Goal: Task Accomplishment & Management: Manage account settings

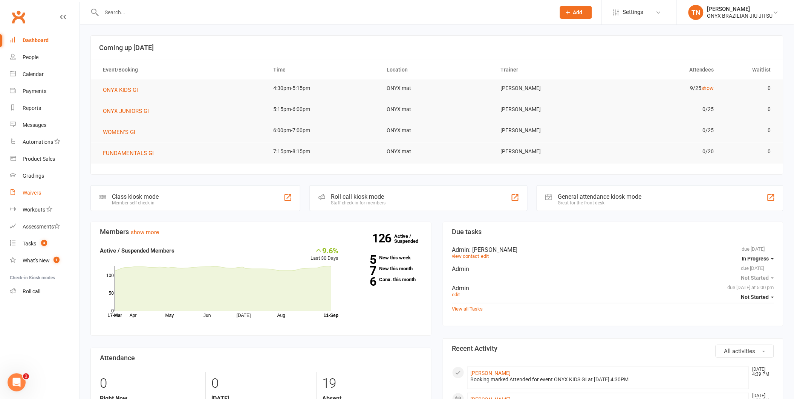
click at [29, 190] on div "Waivers" at bounding box center [32, 193] width 18 height 6
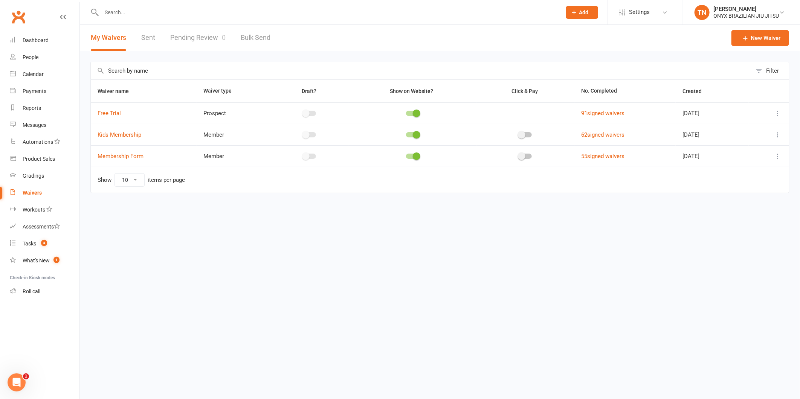
click at [186, 41] on link "Pending Review 0" at bounding box center [197, 38] width 55 height 26
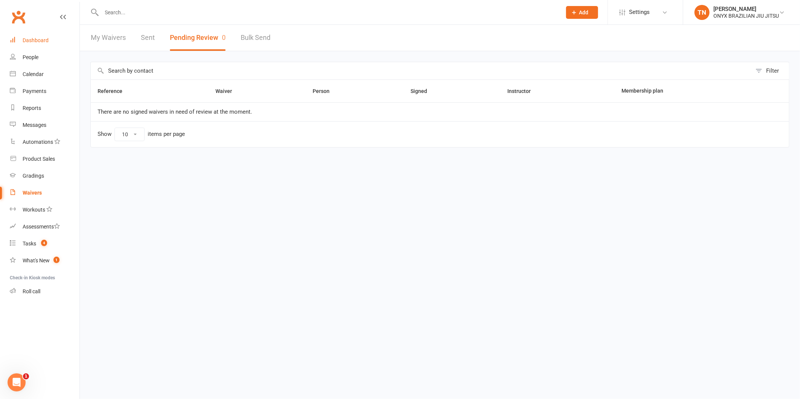
click at [47, 43] on link "Dashboard" at bounding box center [45, 40] width 70 height 17
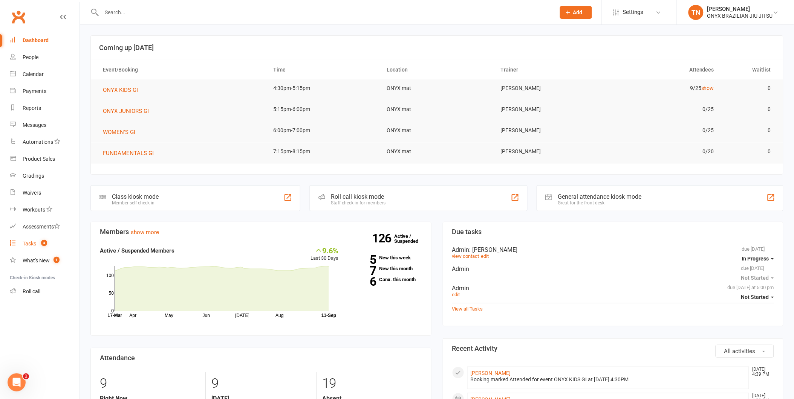
click at [24, 246] on div "Tasks" at bounding box center [30, 244] width 14 height 6
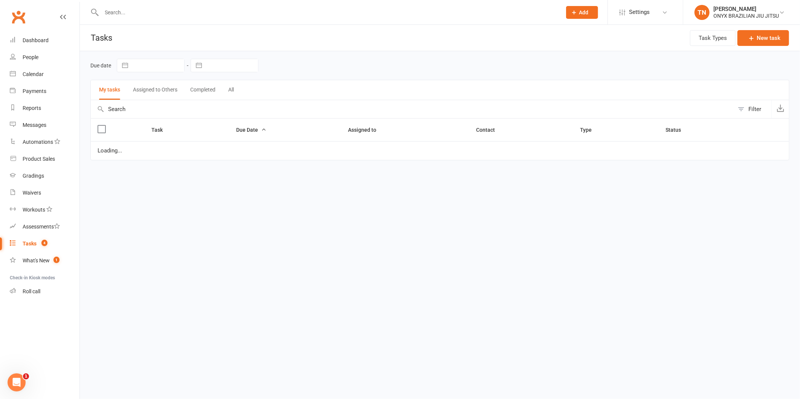
select select "started"
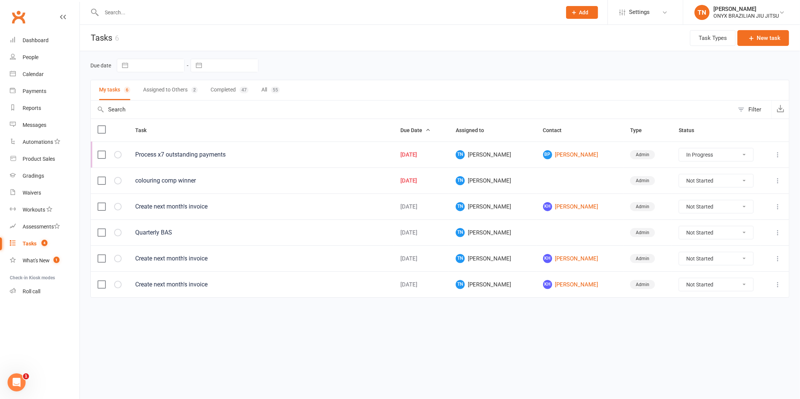
drag, startPoint x: 703, startPoint y: 178, endPoint x: 707, endPoint y: 188, distance: 10.1
click at [703, 178] on select "Not Started In Progress Waiting Complete" at bounding box center [716, 180] width 74 height 13
click at [679, 175] on select "Not Started In Progress Waiting Complete" at bounding box center [716, 180] width 74 height 13
select select "unstarted"
select select "started"
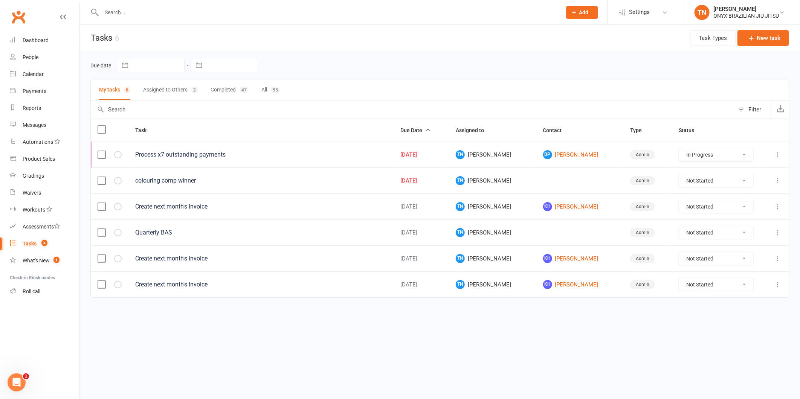
select select "started"
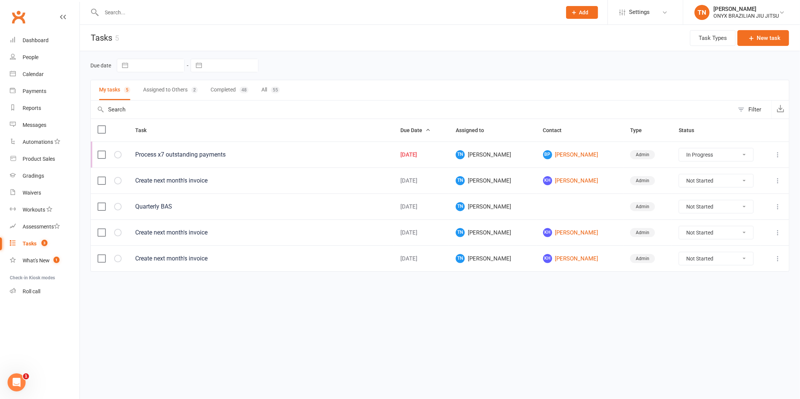
click at [236, 5] on div at bounding box center [323, 12] width 466 height 24
click at [233, 9] on div at bounding box center [323, 12] width 466 height 24
click at [234, 11] on input "text" at bounding box center [327, 12] width 457 height 11
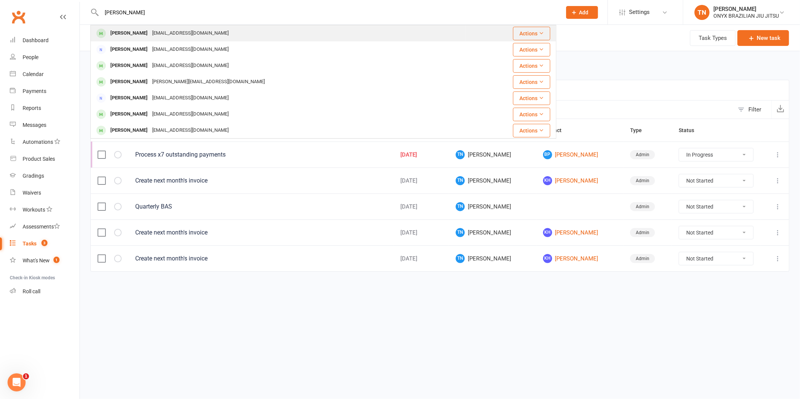
type input "jamie"
click at [132, 38] on div "Jamie Majdalawi" at bounding box center [129, 33] width 42 height 11
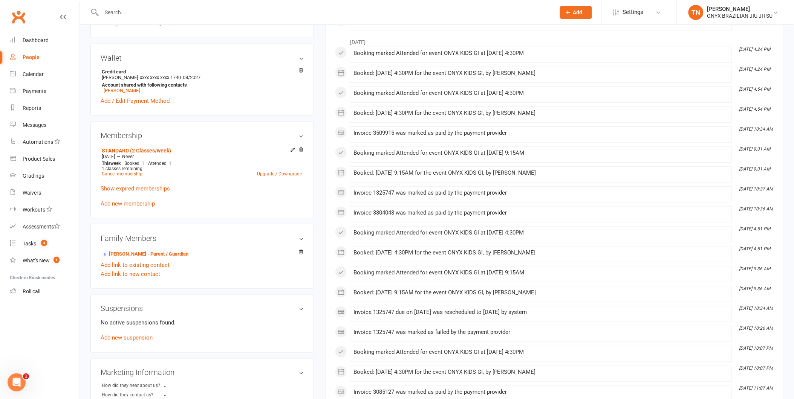
scroll to position [209, 0]
click at [126, 339] on link "Add new suspension" at bounding box center [127, 337] width 52 height 7
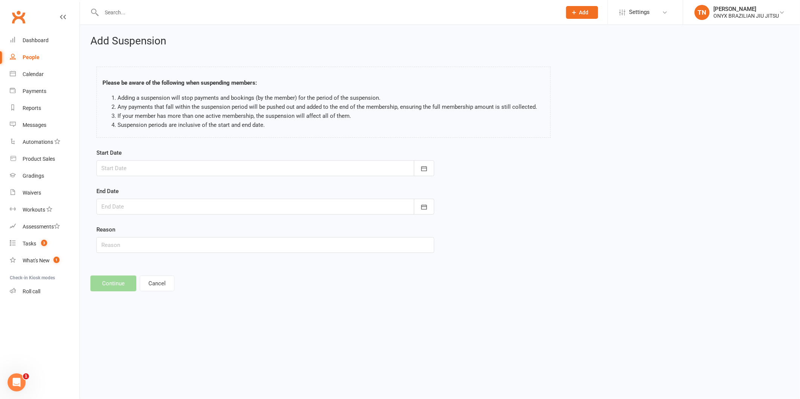
click at [306, 172] on div at bounding box center [265, 169] width 338 height 16
click at [145, 259] on span "22" at bounding box center [144, 259] width 6 height 6
type input "22 Sep 2025"
click at [155, 206] on div at bounding box center [265, 207] width 338 height 16
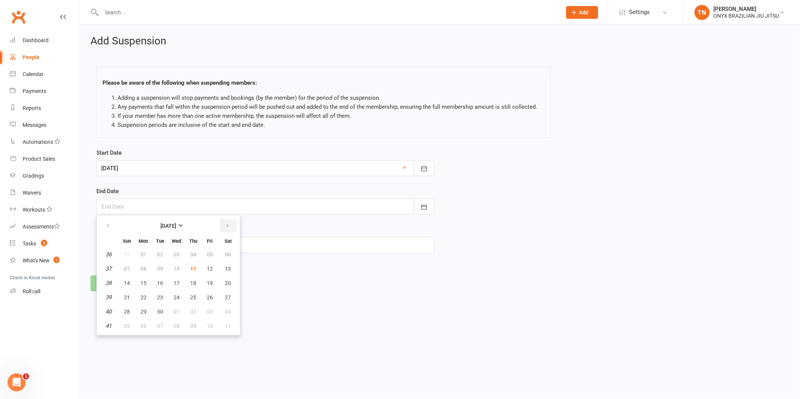
click at [228, 227] on button "button" at bounding box center [228, 226] width 16 height 14
click at [193, 280] on span "16" at bounding box center [193, 283] width 6 height 6
type input "16 Oct 2025"
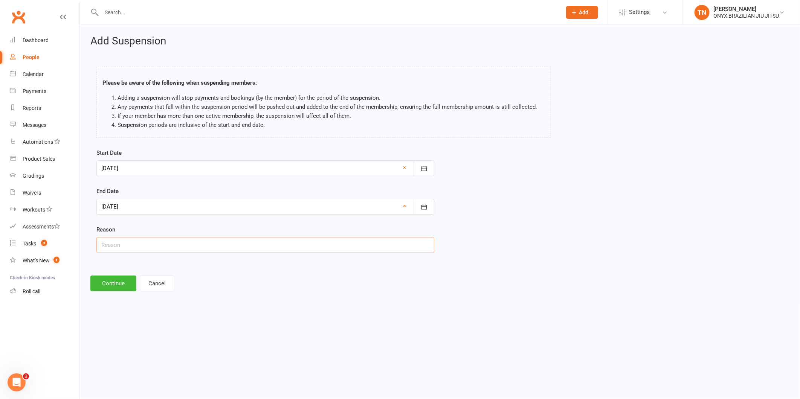
click at [227, 250] on input "text" at bounding box center [265, 245] width 338 height 16
type input "Holiday"
click at [112, 281] on button "Continue" at bounding box center [113, 284] width 46 height 16
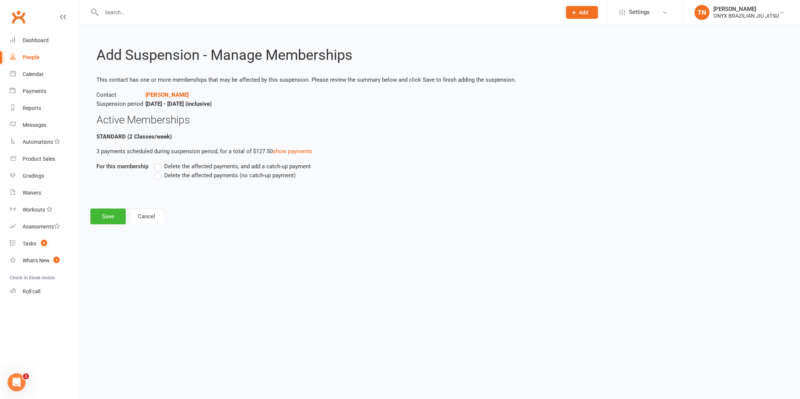
click at [243, 175] on span "Delete the affected payments (no catch-up payment)" at bounding box center [230, 175] width 132 height 8
click at [159, 171] on input "Delete the affected payments (no catch-up payment)" at bounding box center [156, 171] width 5 height 0
click at [95, 219] on button "Save" at bounding box center [107, 217] width 35 height 16
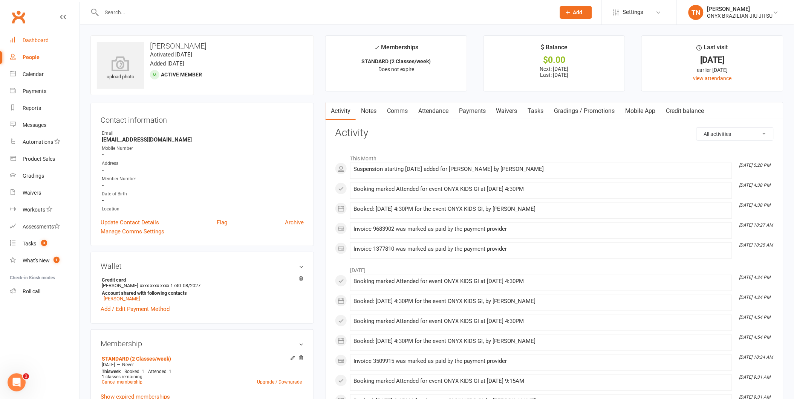
click at [29, 36] on link "Dashboard" at bounding box center [45, 40] width 70 height 17
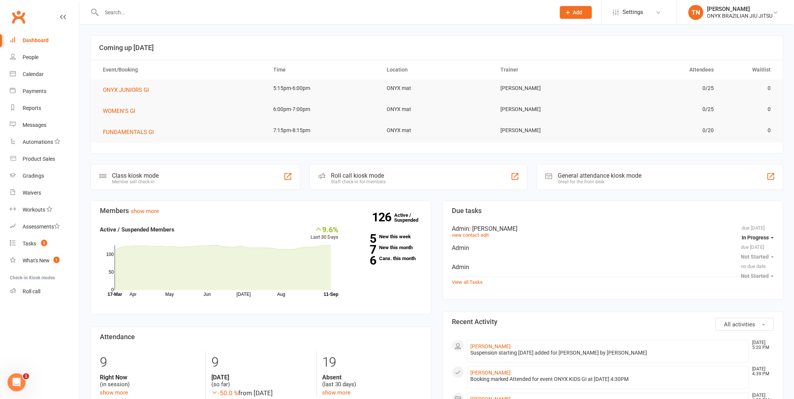
click at [389, 175] on div "Roll call kiosk mode Staff check-in for members" at bounding box center [418, 177] width 218 height 26
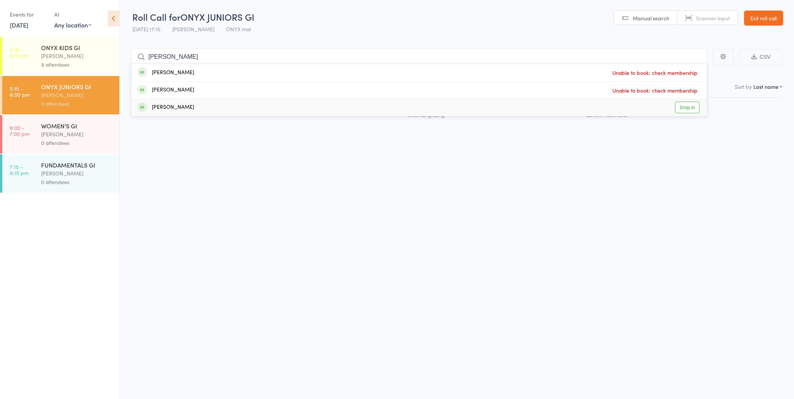
type input "eli"
click at [690, 107] on link "Drop in" at bounding box center [687, 108] width 24 height 12
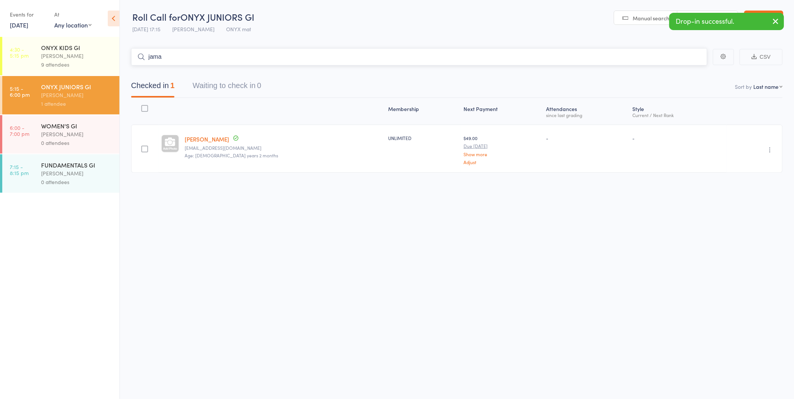
type input "jamal"
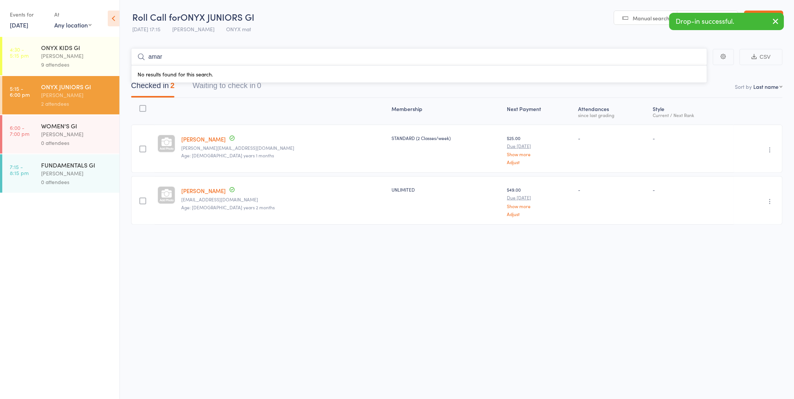
type input "amara"
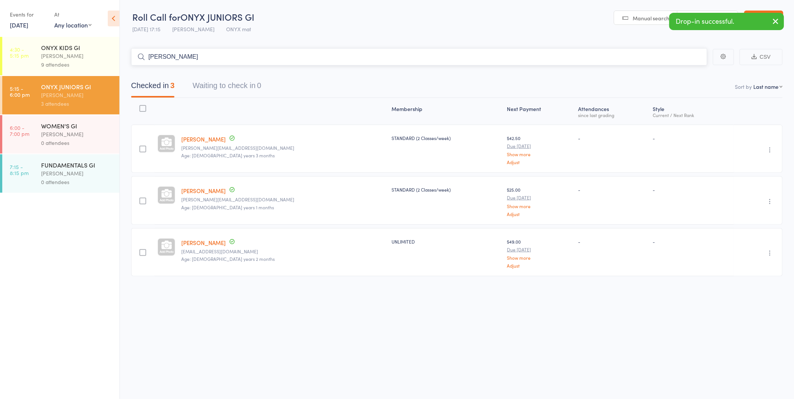
type input "leo p"
type input "aydin"
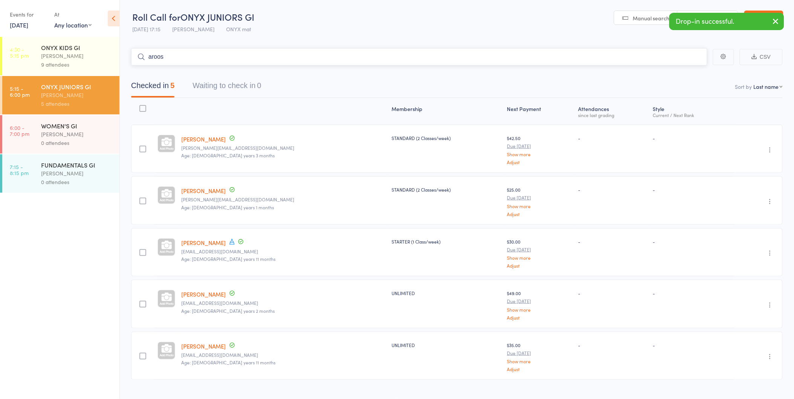
type input "aroosh"
type input "hind"
type input "adam"
type input "armaa"
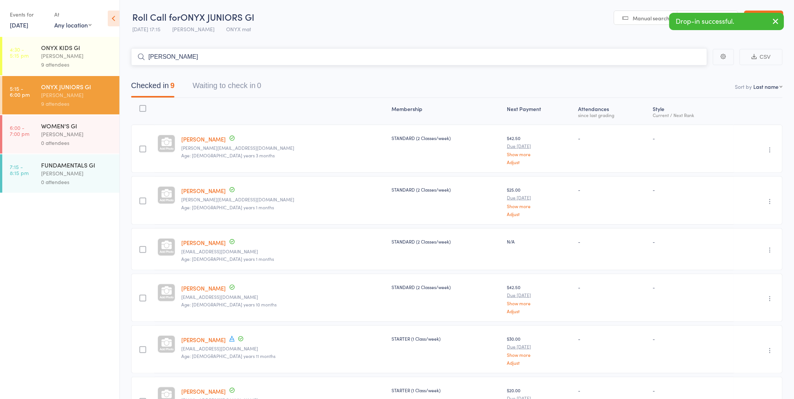
type input "franki"
click at [782, 22] on link "Exit roll call" at bounding box center [763, 18] width 39 height 15
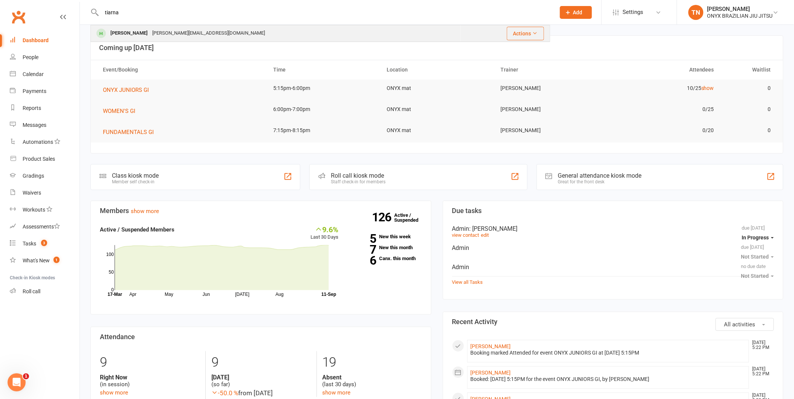
type input "tiarna"
click at [150, 33] on div "renz.a@hotmail.com" at bounding box center [208, 33] width 117 height 11
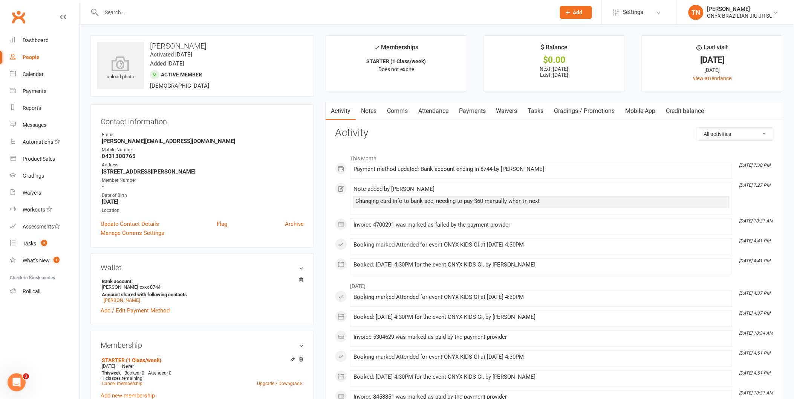
click at [718, 83] on li "Last visit 4 Sep 2025 7 days ago view attendance" at bounding box center [712, 63] width 142 height 56
click at [717, 79] on link "view attendance" at bounding box center [712, 78] width 38 height 6
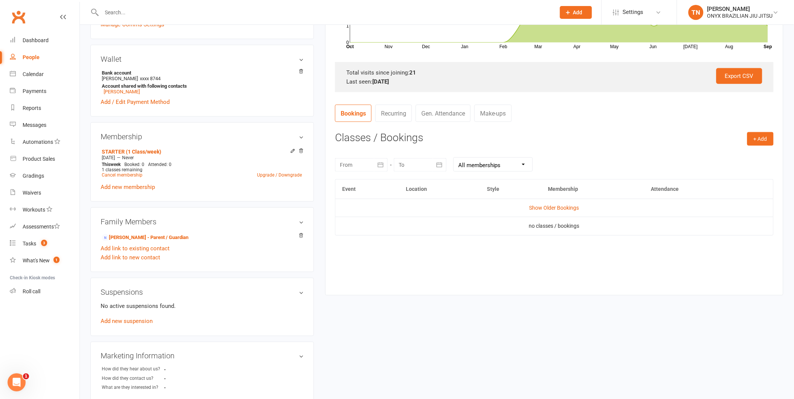
scroll to position [209, 0]
click at [377, 166] on icon "button" at bounding box center [381, 165] width 8 height 8
click at [349, 183] on icon "button" at bounding box center [346, 183] width 5 height 6
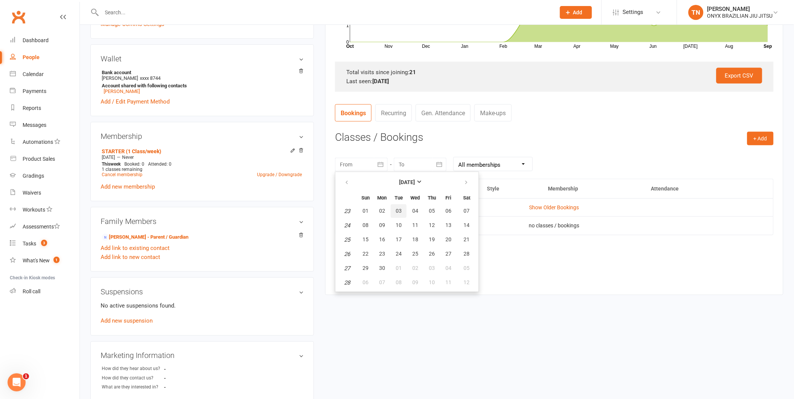
click at [391, 208] on button "03" at bounding box center [399, 212] width 16 height 14
type input "03 Jun 2025"
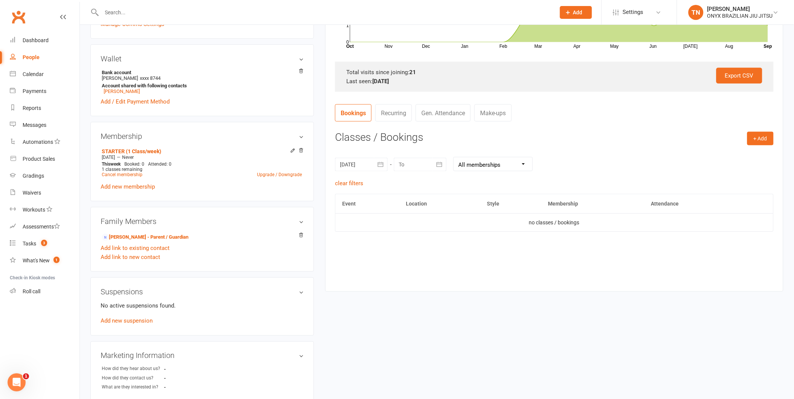
click at [422, 162] on div at bounding box center [420, 165] width 53 height 14
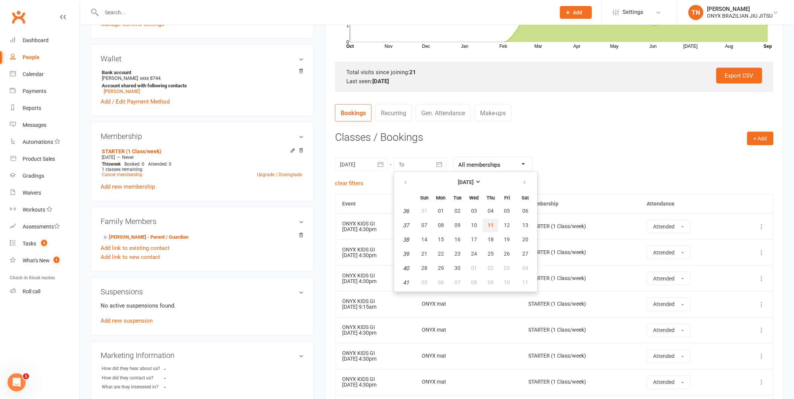
click at [488, 226] on span "11" at bounding box center [491, 225] width 6 height 6
type input "[DATE]"
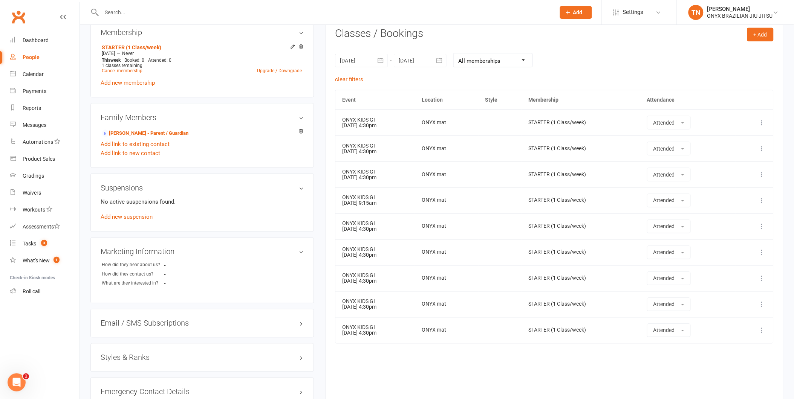
scroll to position [335, 0]
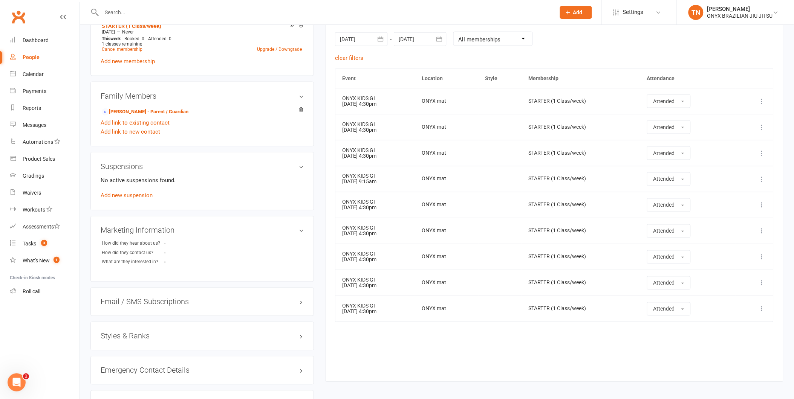
click at [147, 14] on input "text" at bounding box center [324, 12] width 451 height 11
type input "m"
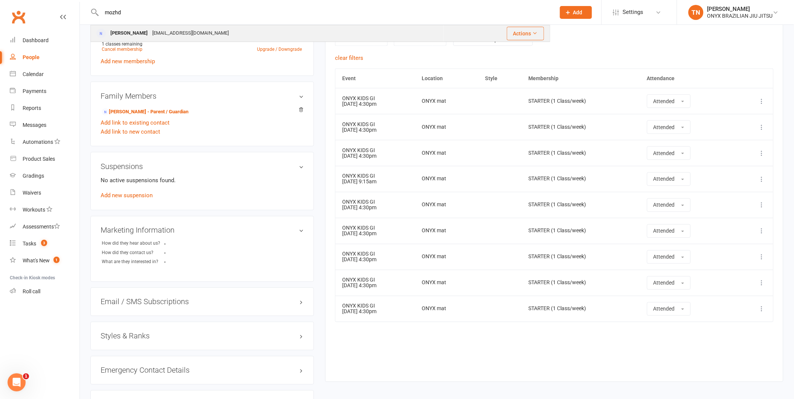
type input "mozhd"
click at [149, 38] on div "Mozhdeh Sabouri" at bounding box center [129, 33] width 42 height 11
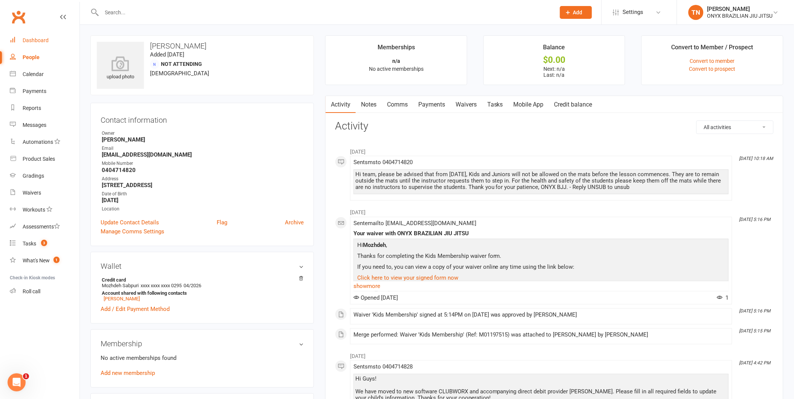
click at [34, 44] on link "Dashboard" at bounding box center [45, 40] width 70 height 17
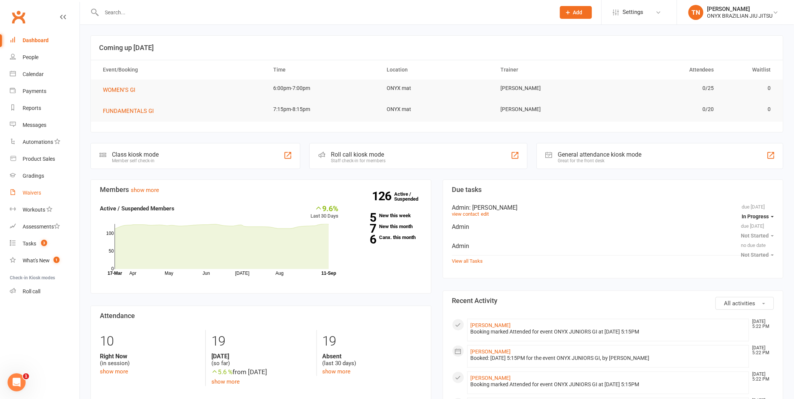
click at [39, 196] on link "Waivers" at bounding box center [45, 193] width 70 height 17
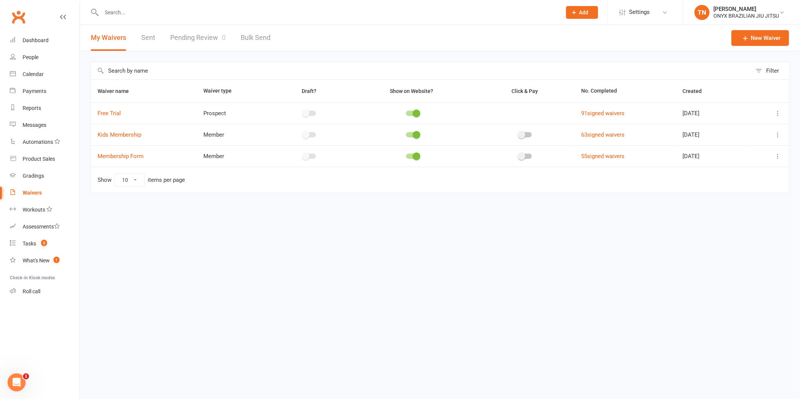
click at [188, 35] on link "Pending Review 0" at bounding box center [197, 38] width 55 height 26
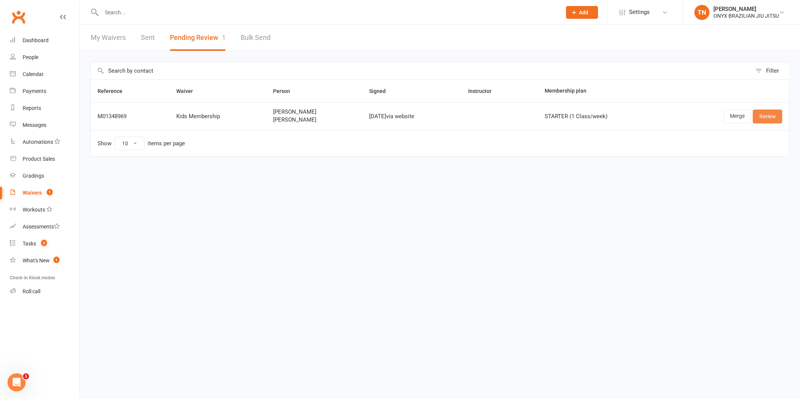
click at [772, 116] on link "Review" at bounding box center [767, 117] width 29 height 14
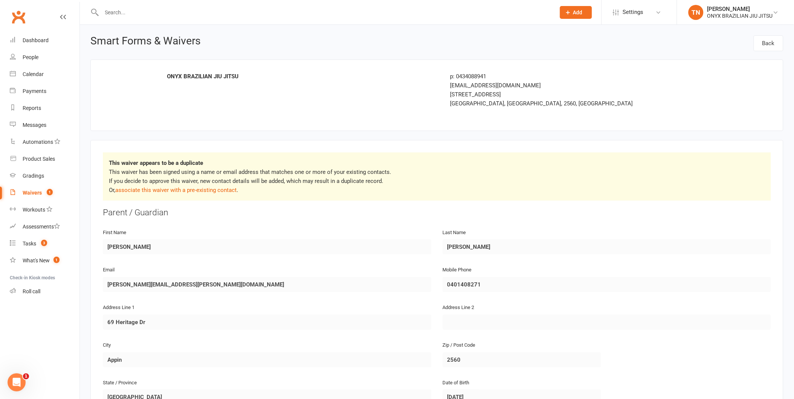
click at [66, 14] on div "Clubworx" at bounding box center [40, 22] width 80 height 28
click at [31, 187] on link "Waivers 1" at bounding box center [45, 193] width 70 height 17
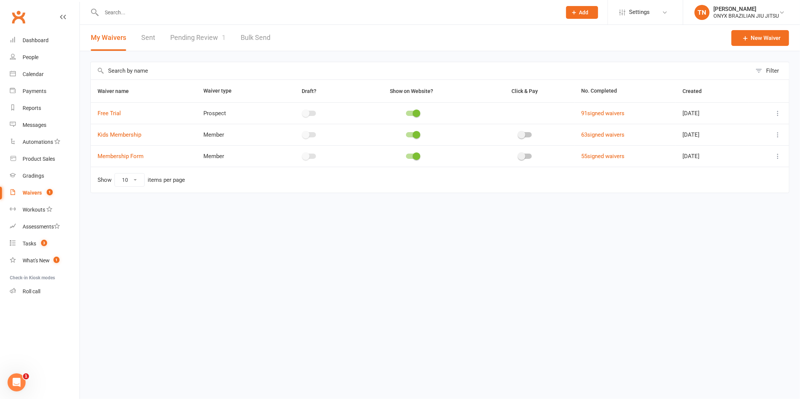
click at [193, 31] on link "Pending Review 1" at bounding box center [197, 38] width 55 height 26
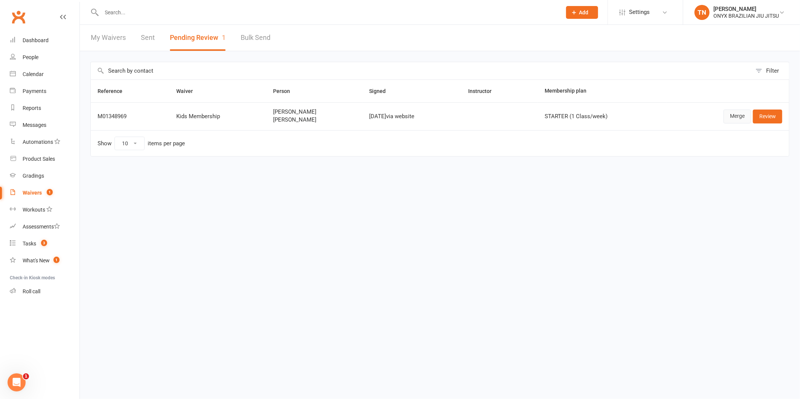
click at [740, 121] on link "Merge" at bounding box center [738, 117] width 28 height 14
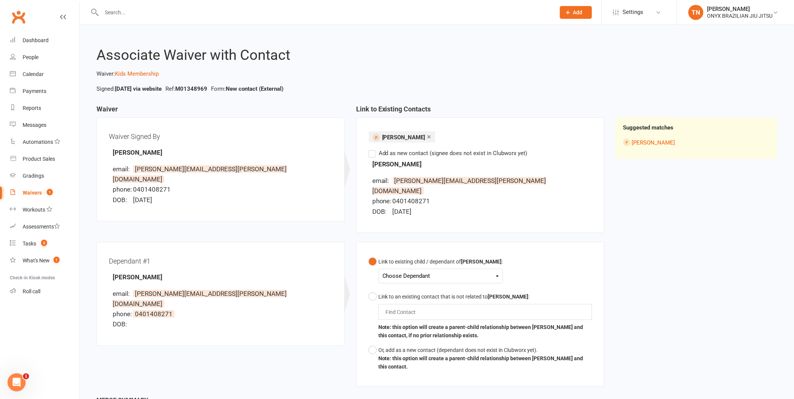
click at [446, 271] on div "Choose Dependant" at bounding box center [441, 276] width 116 height 10
click at [427, 286] on link "Paige Beaufils" at bounding box center [420, 294] width 75 height 16
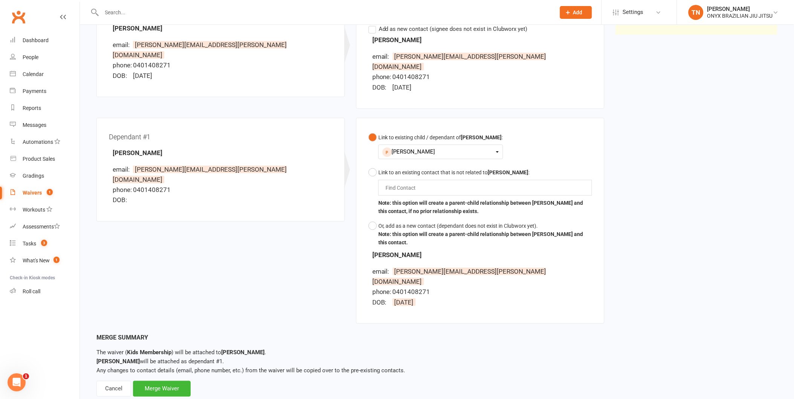
scroll to position [125, 0]
click at [172, 381] on div "Merge Waiver" at bounding box center [162, 389] width 58 height 16
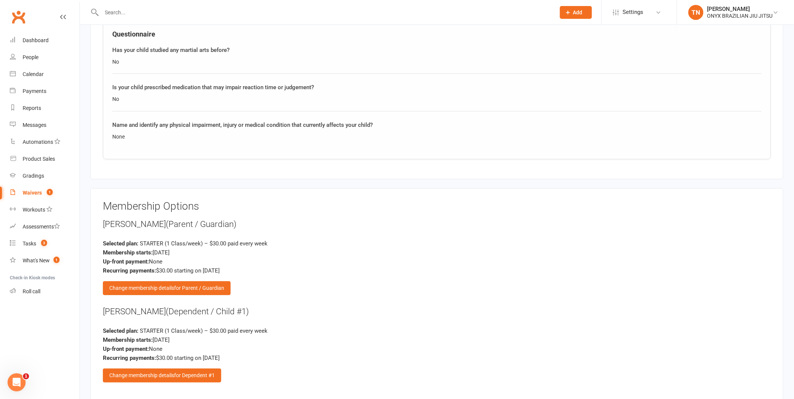
scroll to position [837, 0]
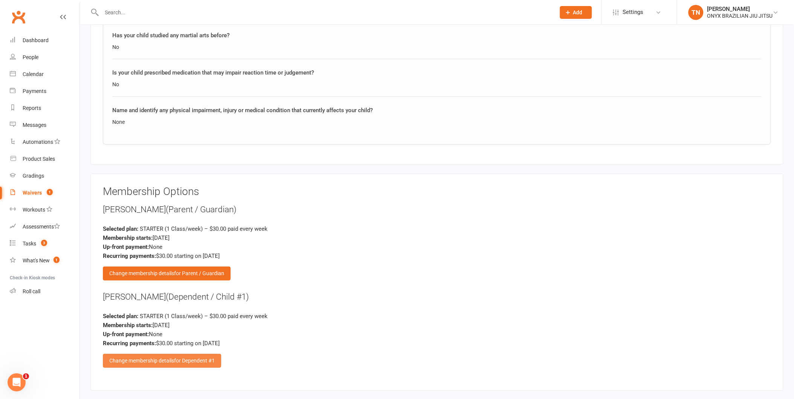
click at [152, 356] on div "Change membership details for Dependent #1" at bounding box center [162, 361] width 118 height 14
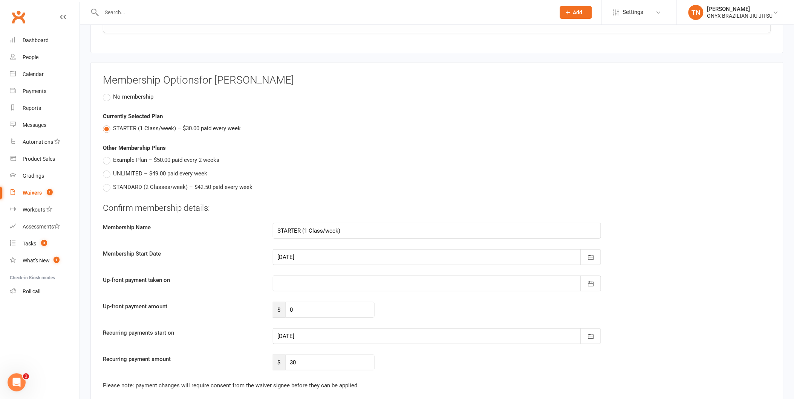
scroll to position [963, 0]
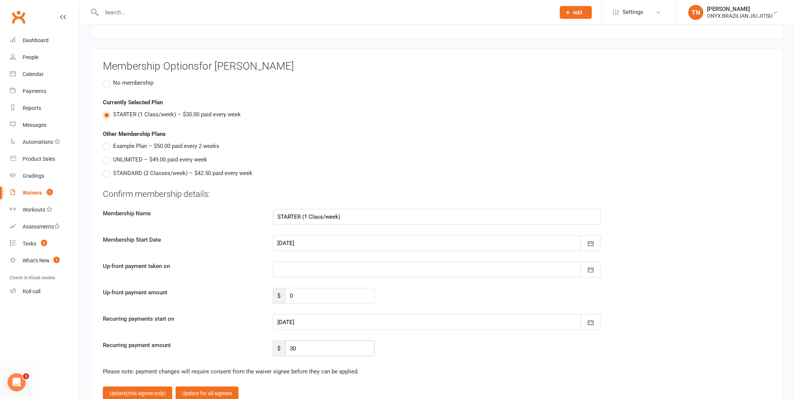
drag, startPoint x: 304, startPoint y: 349, endPoint x: 279, endPoint y: 345, distance: 25.2
click at [279, 345] on div "$ 30" at bounding box center [324, 349] width 102 height 16
type input "20"
click at [292, 238] on div at bounding box center [437, 244] width 329 height 16
click at [387, 303] on button "12" at bounding box center [386, 306] width 16 height 14
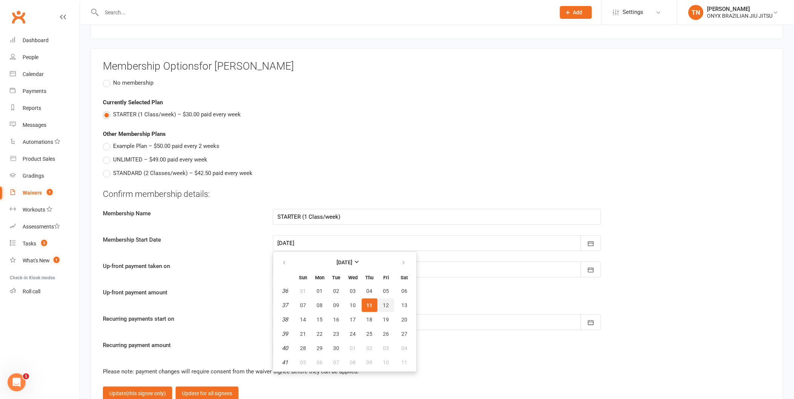
type input "12 Sep 2025"
click at [317, 321] on div at bounding box center [437, 323] width 329 height 16
click at [387, 285] on button "12" at bounding box center [386, 292] width 16 height 14
type input "12 Sep 2025"
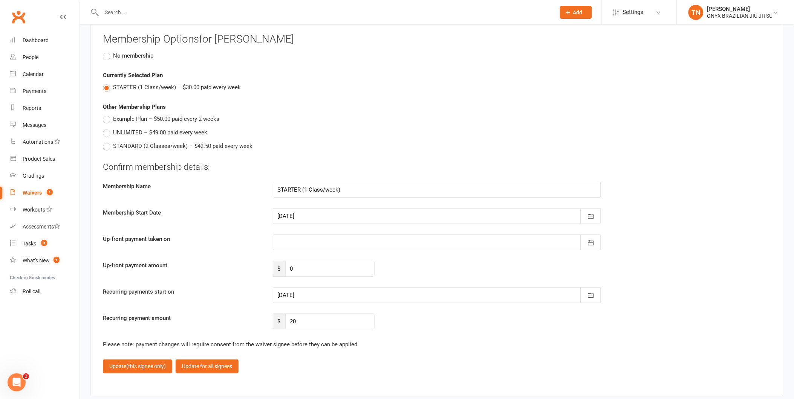
scroll to position [1005, 0]
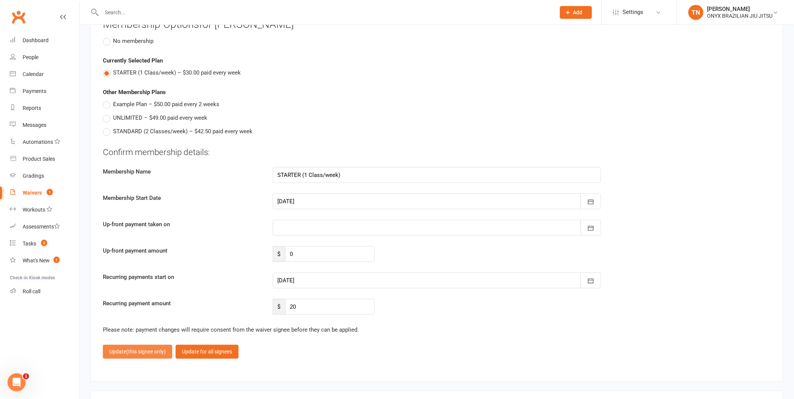
click at [146, 350] on span "(this signee only)" at bounding box center [146, 352] width 40 height 6
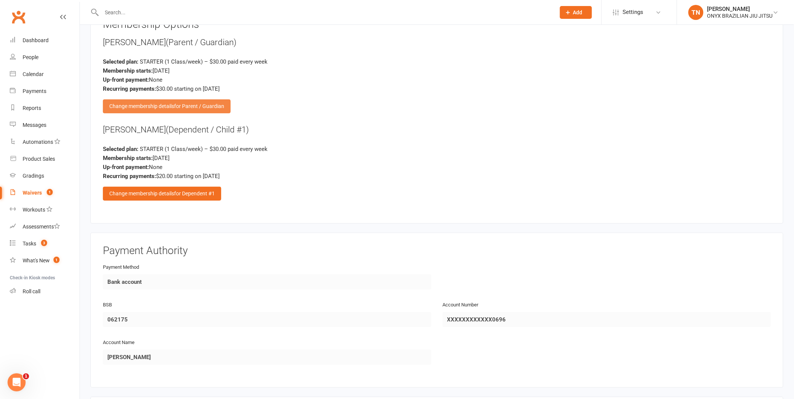
click at [202, 103] on span "for Parent / Guardian" at bounding box center [199, 106] width 50 height 6
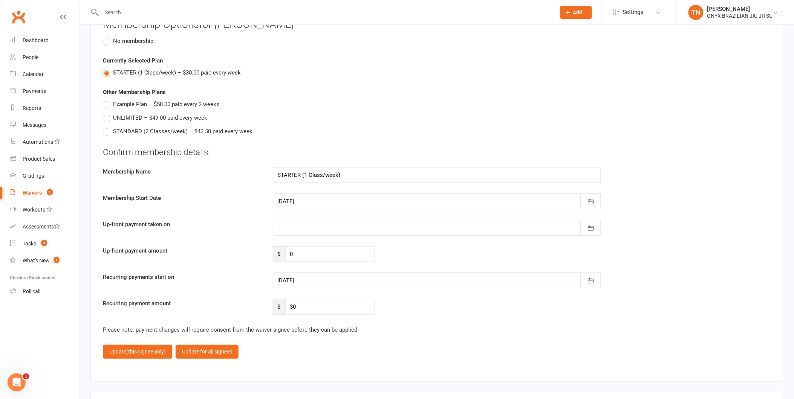
click at [311, 199] on div at bounding box center [437, 202] width 329 height 16
click at [383, 261] on span "12" at bounding box center [386, 264] width 6 height 6
type input "12 Sep 2025"
click at [318, 274] on div at bounding box center [437, 281] width 329 height 16
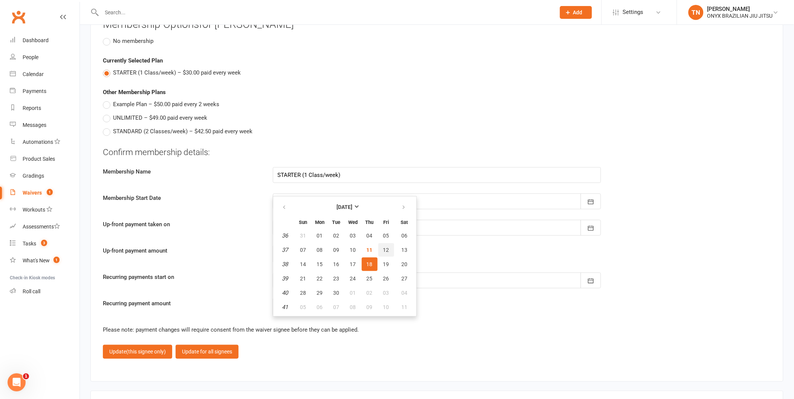
click at [389, 245] on button "12" at bounding box center [386, 250] width 16 height 14
type input "12 Sep 2025"
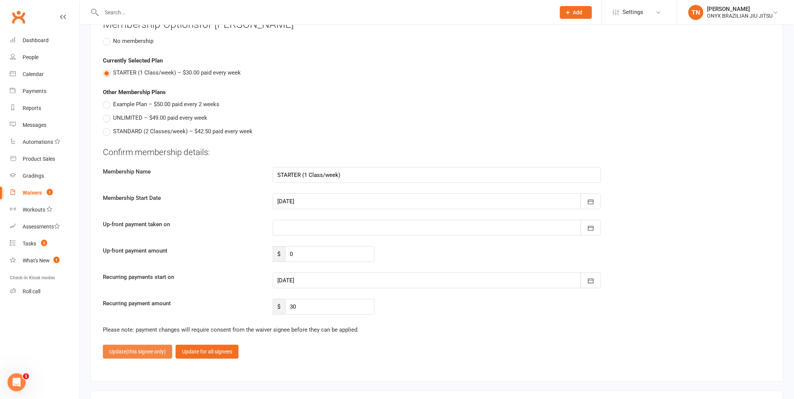
click at [128, 349] on span "(this signee only)" at bounding box center [146, 352] width 40 height 6
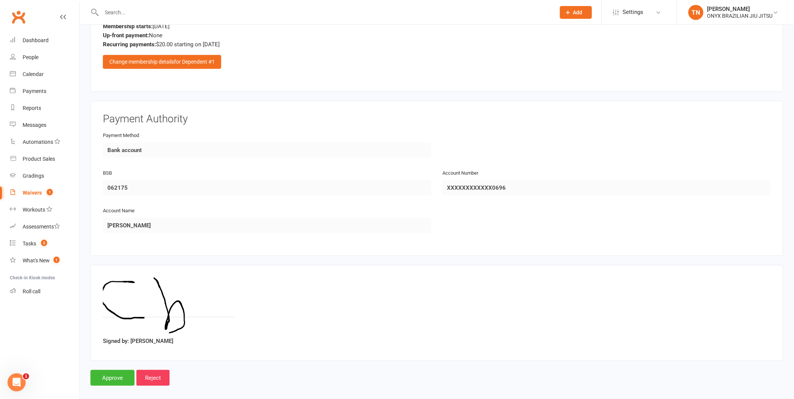
scroll to position [1140, 0]
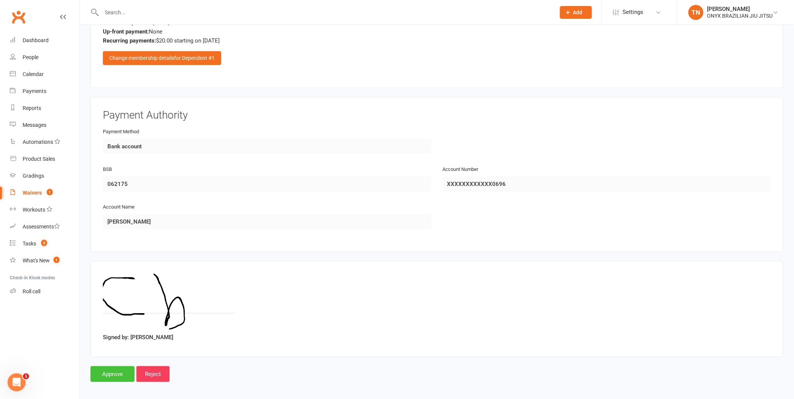
click at [117, 367] on input "Approve" at bounding box center [112, 375] width 44 height 16
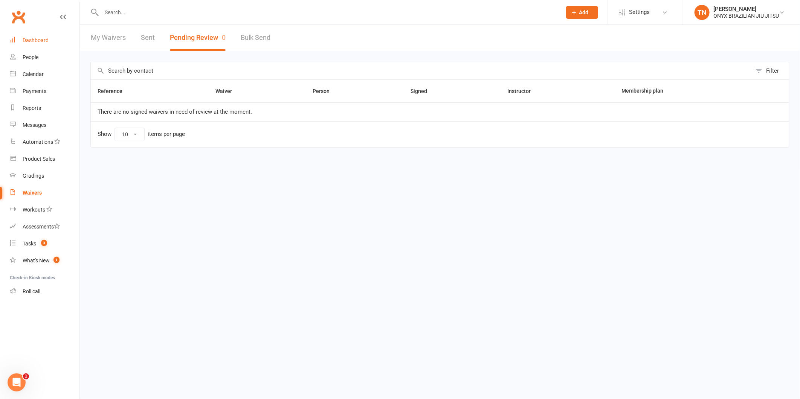
click at [38, 43] on div "Dashboard" at bounding box center [36, 40] width 26 height 6
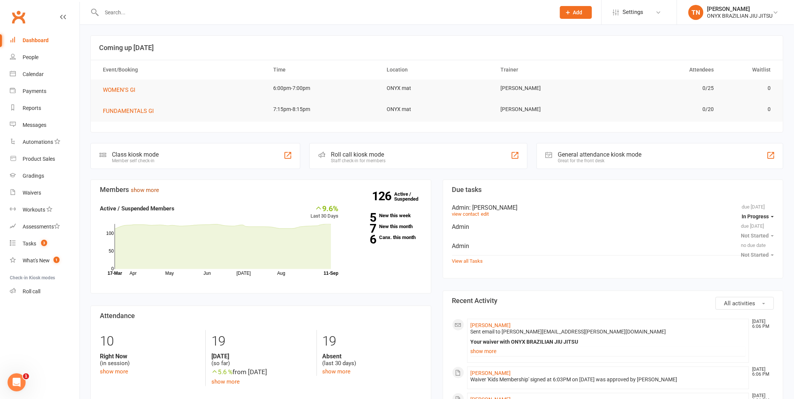
click at [147, 190] on link "show more" at bounding box center [145, 190] width 28 height 7
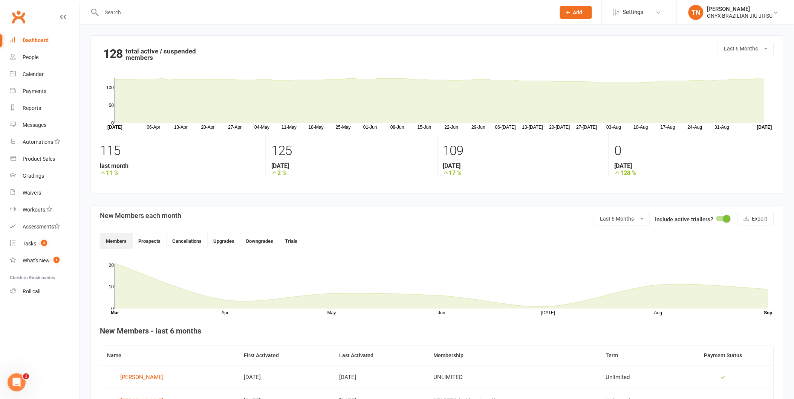
click at [23, 38] on div "Dashboard" at bounding box center [36, 40] width 26 height 6
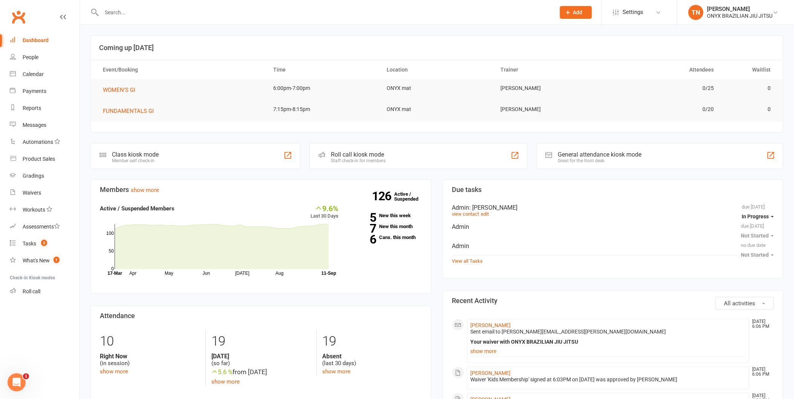
click at [377, 161] on div "Staff check-in for members" at bounding box center [358, 160] width 55 height 5
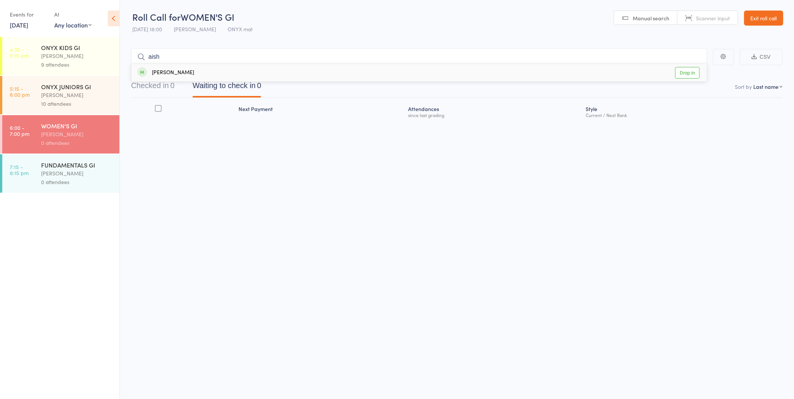
type input "aish"
click at [688, 73] on link "Drop in" at bounding box center [687, 73] width 24 height 12
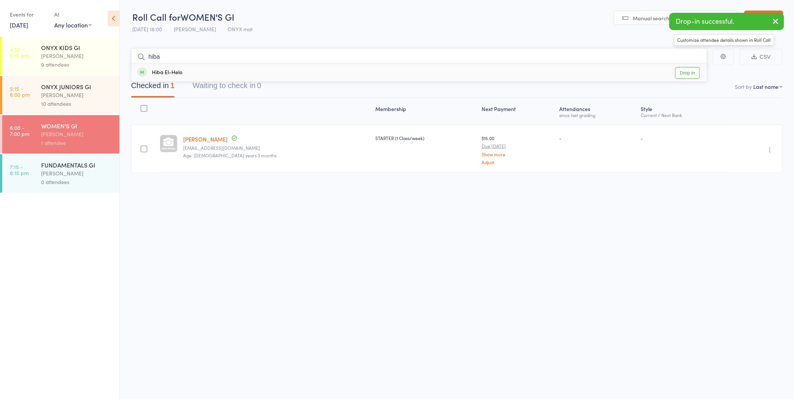
type input "hiba"
click at [691, 65] on div "Hiba El-Helo Drop in" at bounding box center [419, 72] width 575 height 17
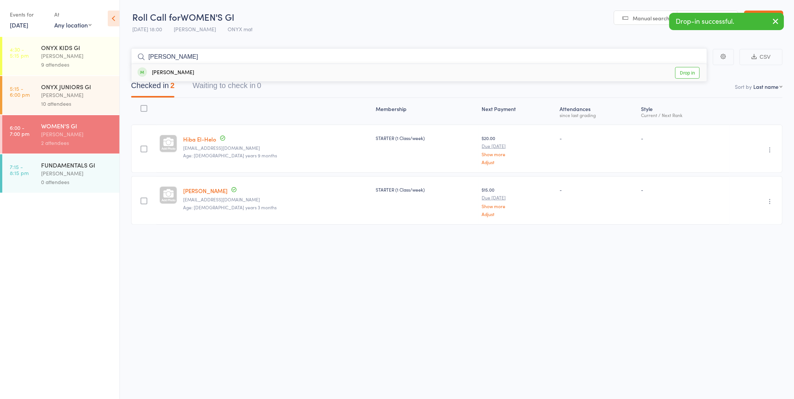
type input "lisi"
click at [685, 74] on link "Drop in" at bounding box center [687, 73] width 24 height 12
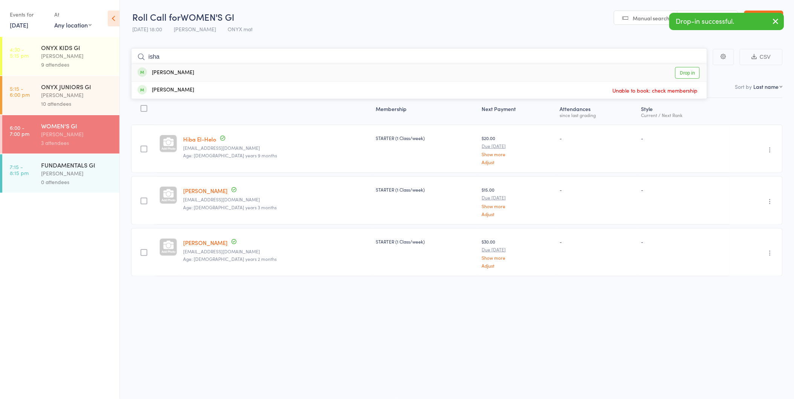
type input "isha"
click at [685, 74] on link "Drop in" at bounding box center [687, 73] width 24 height 12
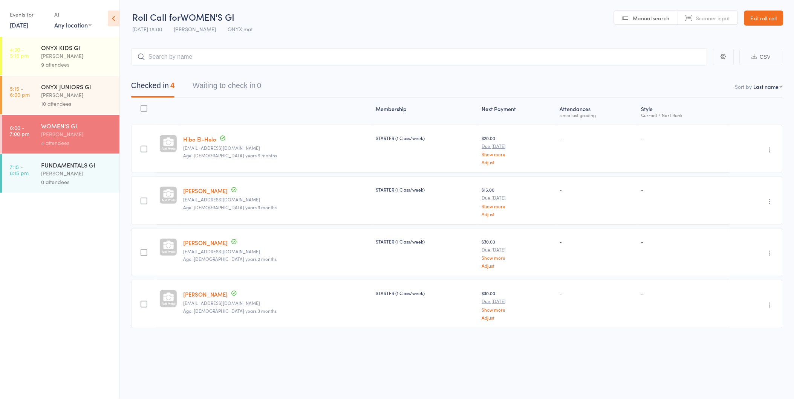
click at [769, 13] on link "Exit roll call" at bounding box center [763, 18] width 39 height 15
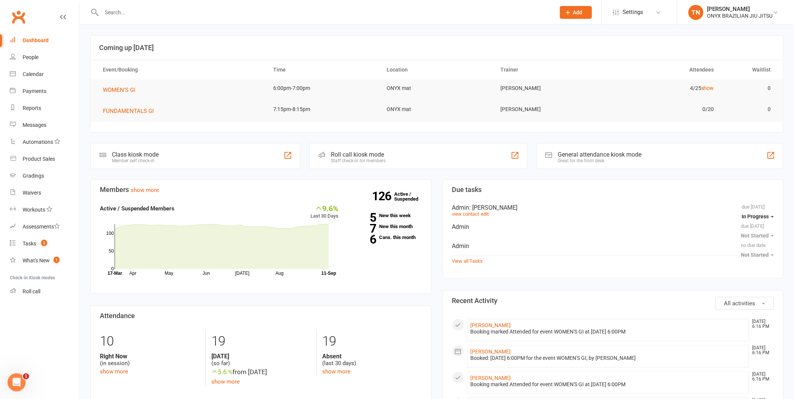
click at [141, 9] on input "text" at bounding box center [324, 12] width 451 height 11
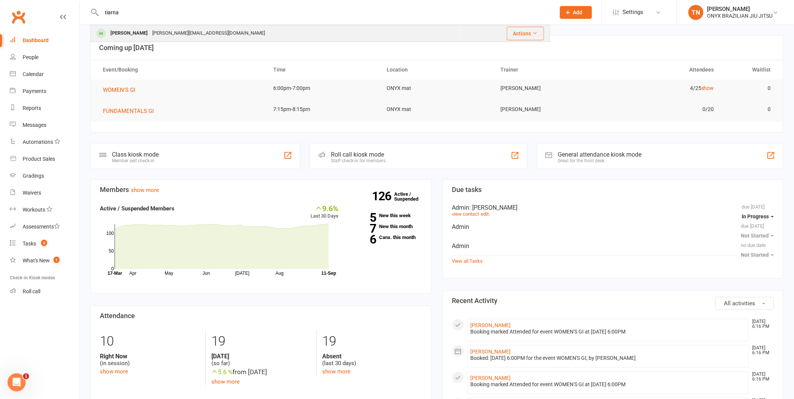
type input "tiarna"
click at [150, 32] on div "renz.a@hotmail.com" at bounding box center [208, 33] width 117 height 11
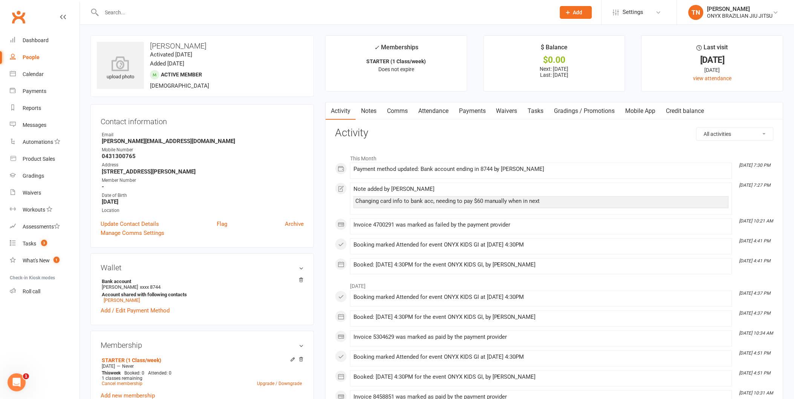
click at [485, 112] on link "Payments" at bounding box center [472, 111] width 37 height 17
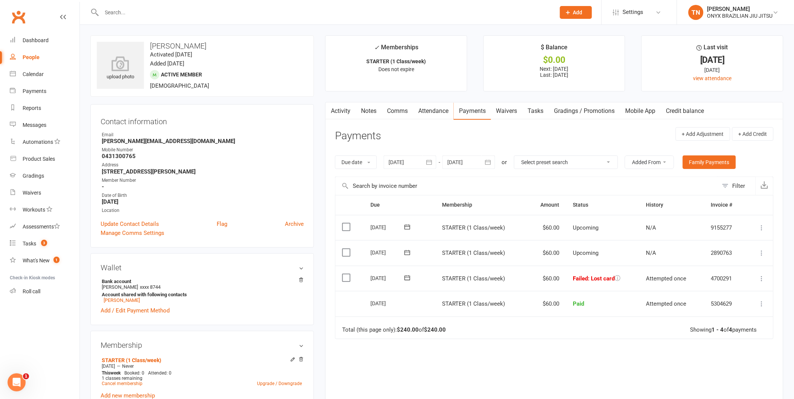
click at [759, 279] on icon at bounding box center [762, 279] width 8 height 8
click at [623, 344] on div "Due Contact Membership Amount Status History Invoice # Select this 03 Oct 2025 …" at bounding box center [554, 316] width 439 height 242
click at [762, 275] on icon at bounding box center [762, 279] width 8 height 8
click at [726, 355] on link "Retry now" at bounding box center [729, 353] width 75 height 15
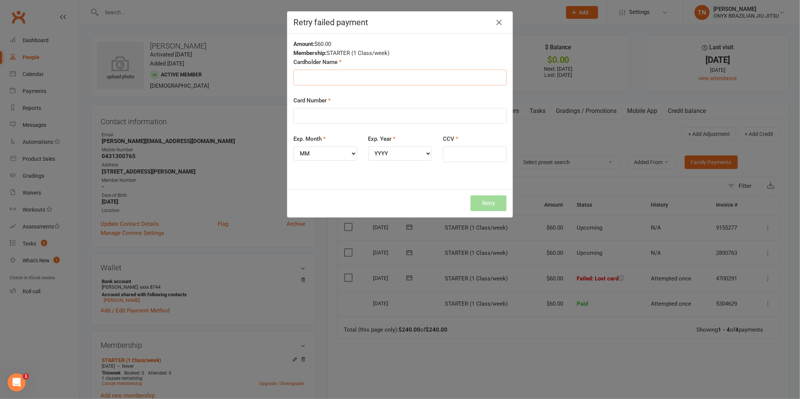
click at [324, 77] on input "Cardholder Name" at bounding box center [400, 78] width 213 height 16
click at [325, 76] on input "Cardholder Name" at bounding box center [400, 78] width 213 height 16
click at [294, 113] on input "Card Number" at bounding box center [400, 116] width 213 height 16
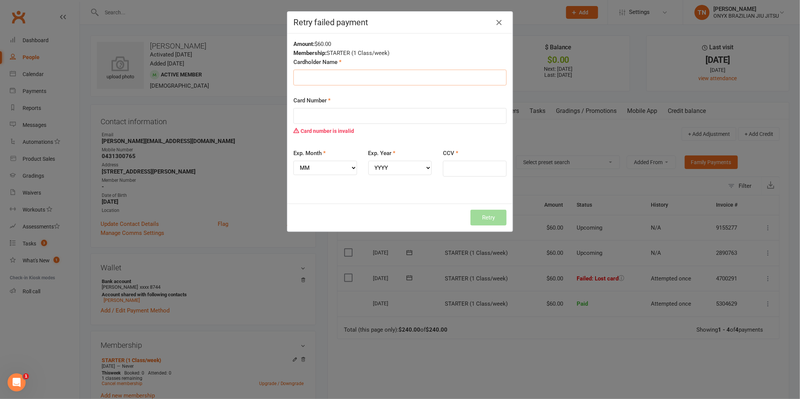
click at [302, 73] on input "Cardholder Name" at bounding box center [400, 78] width 213 height 16
click at [297, 116] on input "Card Number" at bounding box center [400, 116] width 213 height 16
click at [295, 119] on input "Card Number" at bounding box center [400, 116] width 213 height 16
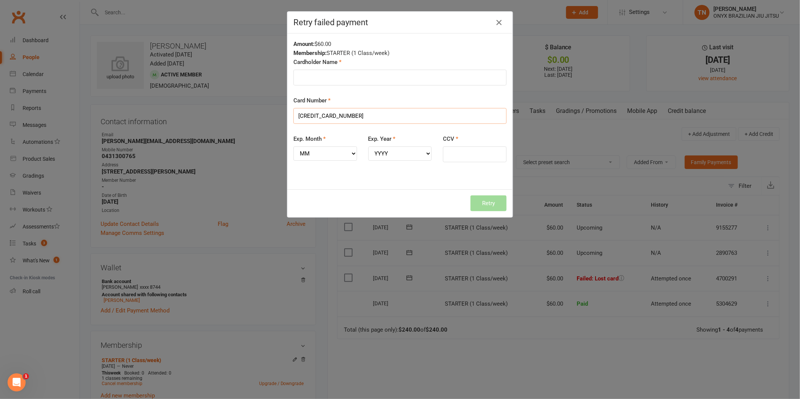
type input "4564627127115103"
click at [337, 152] on select "MM 01 02 03 04 05 06 07 08 09 10 11 12" at bounding box center [326, 154] width 64 height 14
select select "08"
click at [294, 147] on select "MM 01 02 03 04 05 06 07 08 09 10 11 12" at bounding box center [326, 154] width 64 height 14
drag, startPoint x: 394, startPoint y: 157, endPoint x: 401, endPoint y: 153, distance: 7.2
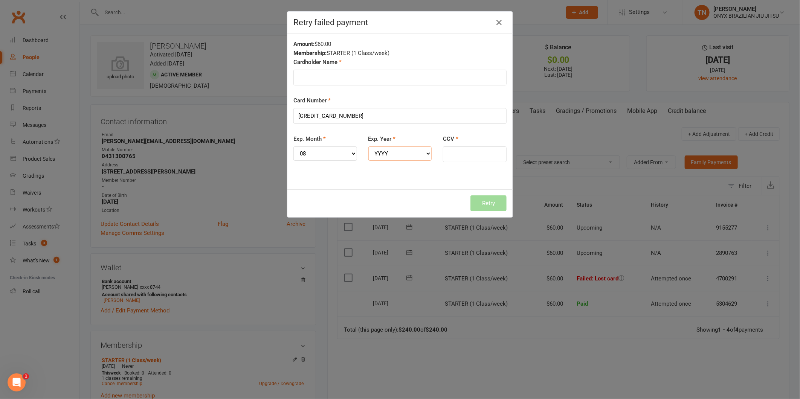
click at [394, 157] on select "YYYY 2025 2026 2027 2028 2029 2030 2031 2032 2033 2034" at bounding box center [401, 154] width 64 height 14
select select "2028"
click at [369, 147] on select "YYYY 2025 2026 2027 2028 2029 2030 2031 2032 2033 2034" at bounding box center [401, 154] width 64 height 14
click at [453, 155] on input "CCV" at bounding box center [475, 155] width 64 height 16
type input "496"
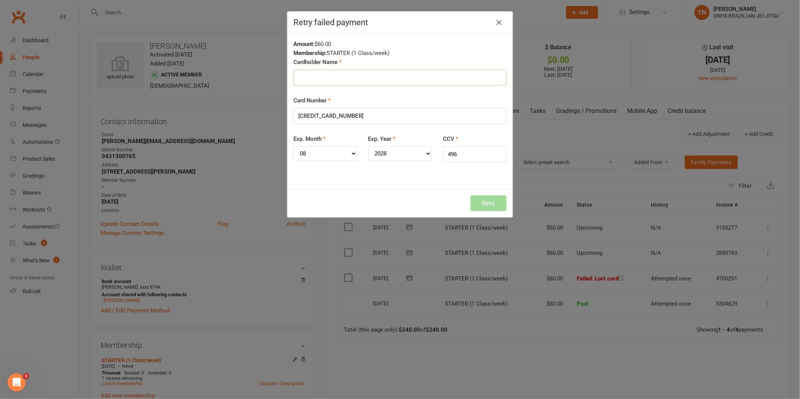
click at [351, 77] on input "Cardholder Name" at bounding box center [400, 78] width 213 height 16
click at [309, 78] on input "Cardholder Name" at bounding box center [400, 78] width 213 height 16
type input "Renee Andrews"
click at [488, 198] on button "Retry" at bounding box center [489, 204] width 36 height 16
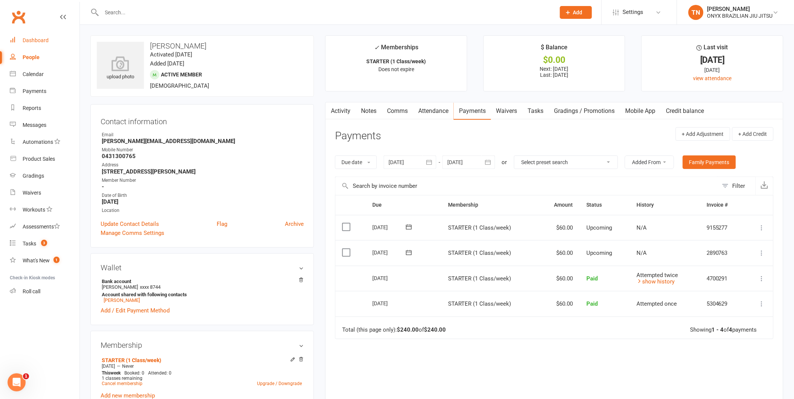
click at [38, 39] on div "Dashboard" at bounding box center [36, 40] width 26 height 6
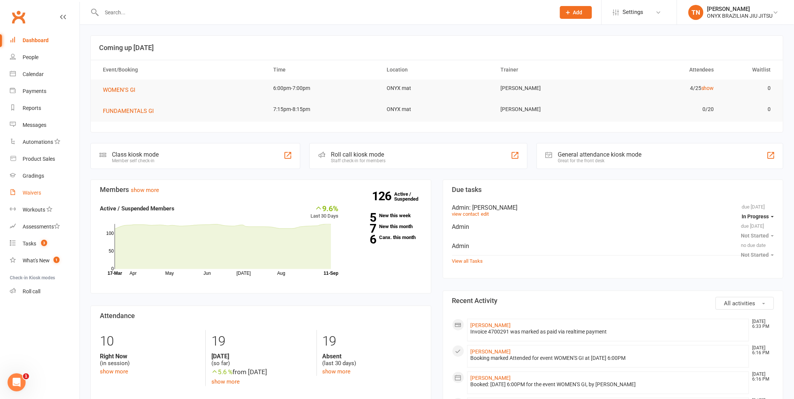
click at [40, 193] on div "Waivers" at bounding box center [32, 193] width 18 height 6
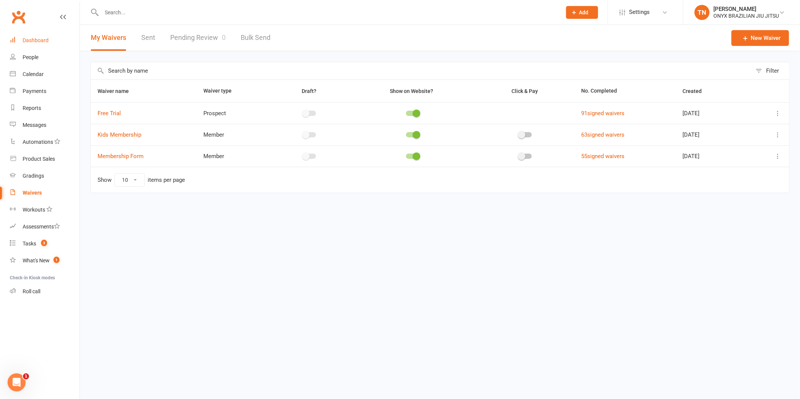
click at [37, 47] on link "Dashboard" at bounding box center [45, 40] width 70 height 17
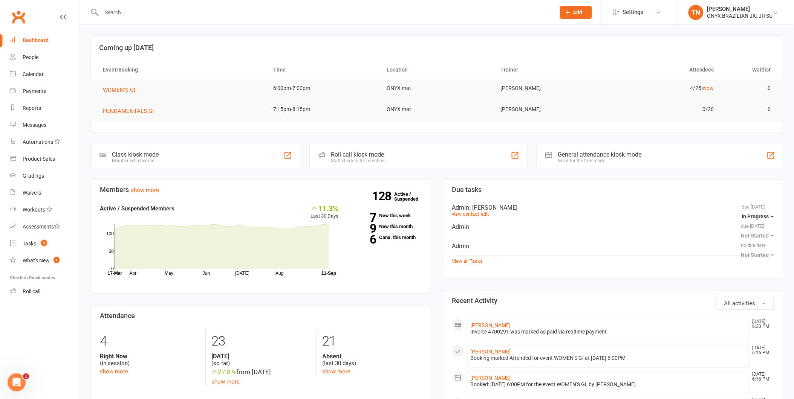
click at [165, 11] on input "text" at bounding box center [324, 12] width 451 height 11
type input "n"
type input "s"
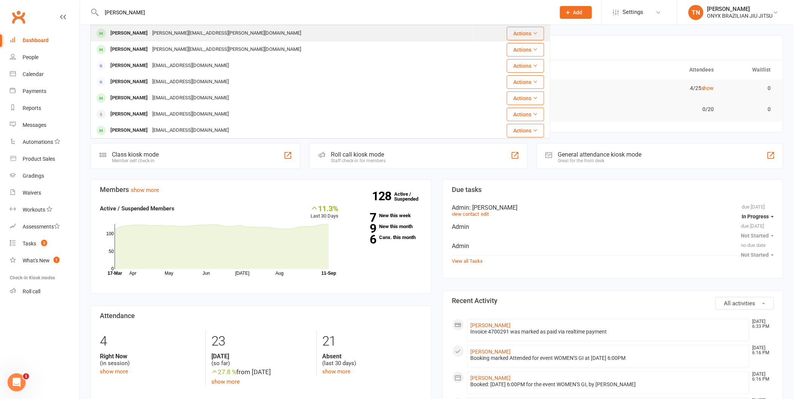
type input "chris"
click at [194, 33] on div "Chris.c.buxton@gmail.com" at bounding box center [226, 33] width 153 height 11
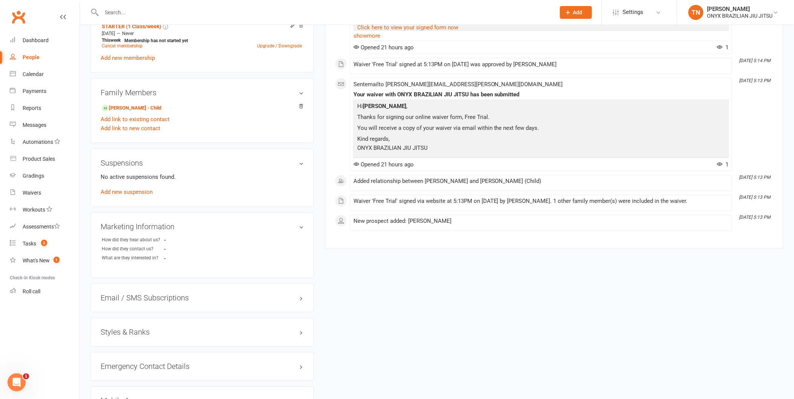
scroll to position [335, 0]
click at [301, 367] on h3 "Emergency Contact Details edit" at bounding box center [202, 367] width 203 height 8
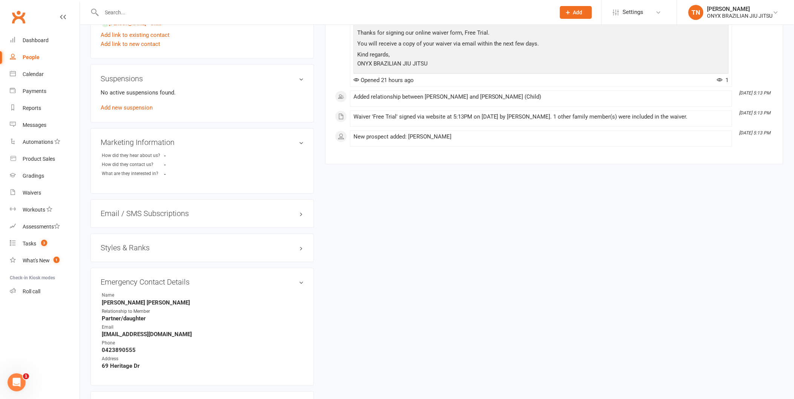
scroll to position [251, 0]
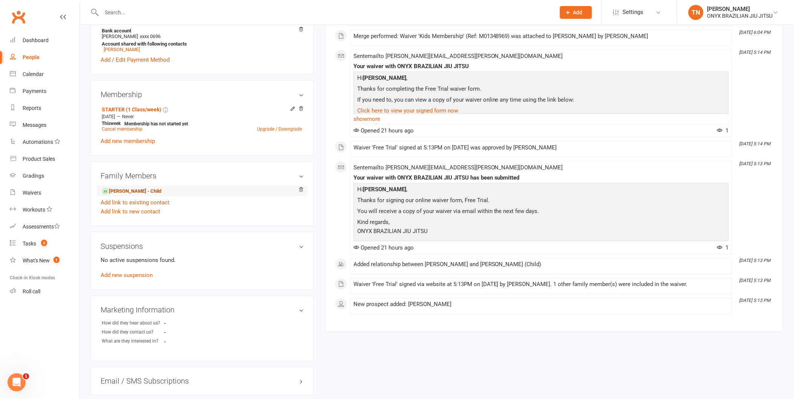
click at [141, 193] on link "Paige Beaufils - Child" at bounding box center [132, 192] width 60 height 8
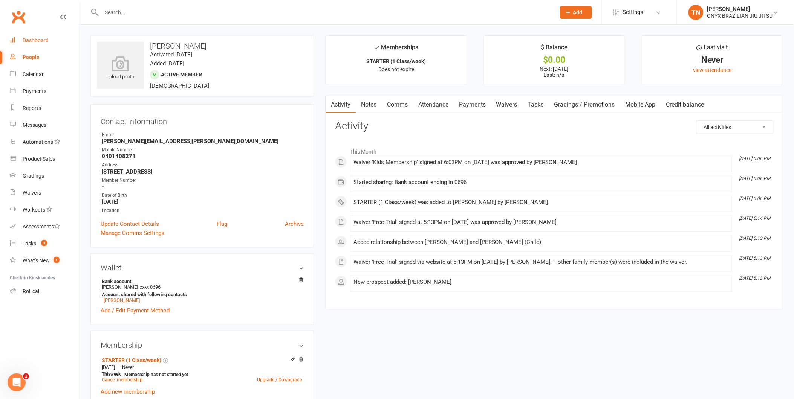
click at [48, 42] on link "Dashboard" at bounding box center [45, 40] width 70 height 17
